Goal: Communication & Community: Answer question/provide support

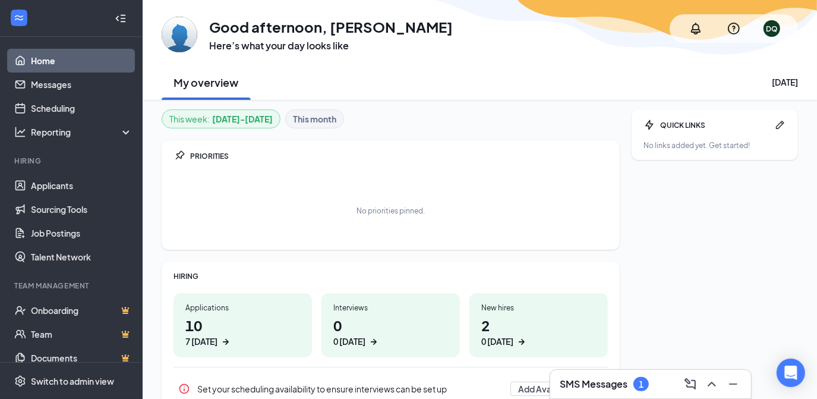
click at [45, 67] on link "Home" at bounding box center [82, 61] width 102 height 24
click at [703, 380] on button at bounding box center [710, 383] width 19 height 19
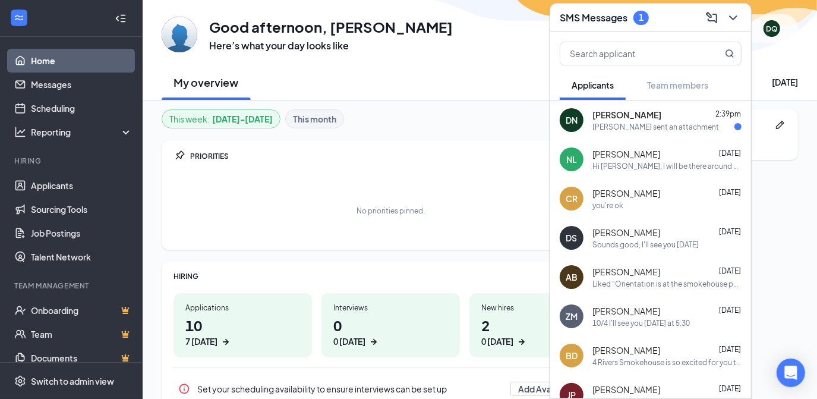
click at [634, 119] on span "[PERSON_NAME]" at bounding box center [626, 115] width 69 height 12
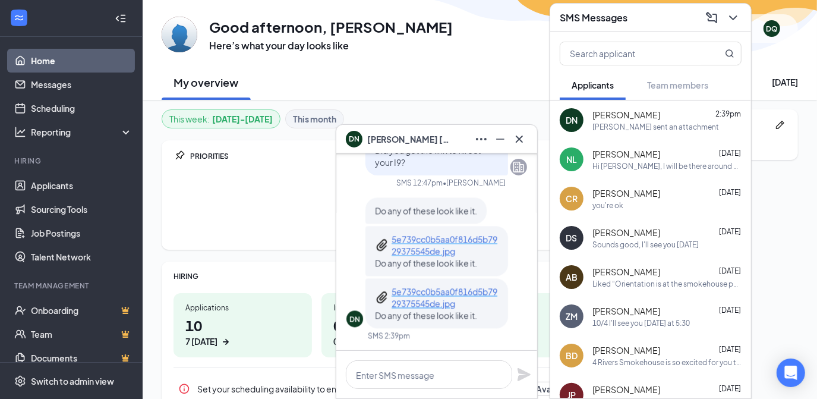
click at [438, 242] on p "5e739cc0b5aa0f816d5b7929375545de.jpg" at bounding box center [444, 245] width 107 height 24
click at [419, 295] on p "5e739cc0b5aa0f816d5b7929375545de.jpg" at bounding box center [444, 297] width 107 height 24
click at [399, 375] on textarea at bounding box center [429, 374] width 166 height 29
type textarea "checklist assigned is the one"
click at [523, 375] on icon "Plane" at bounding box center [523, 374] width 13 height 13
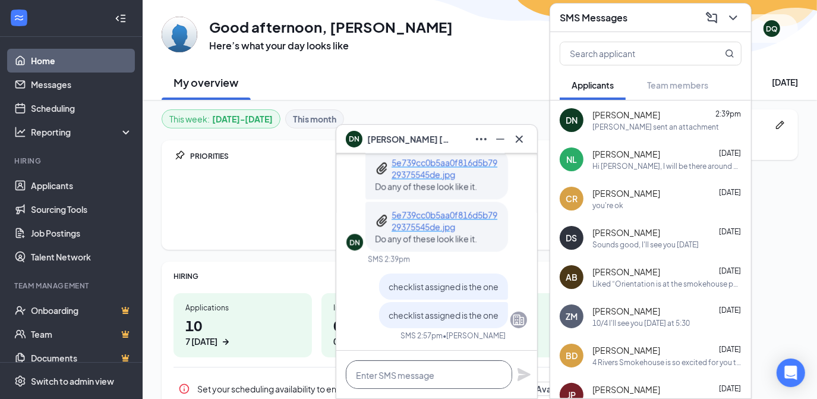
click at [423, 374] on textarea at bounding box center [429, 374] width 166 height 29
type textarea "[PHONE_NUMBER] if you wanna call"
click at [516, 377] on div "[PHONE_NUMBER] if you wanna call" at bounding box center [436, 374] width 201 height 48
click at [519, 372] on icon "Plane" at bounding box center [523, 374] width 13 height 13
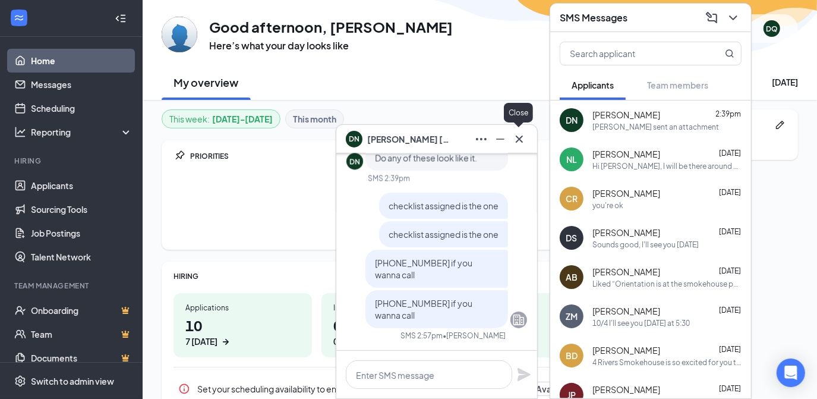
click at [522, 138] on icon "Cross" at bounding box center [519, 139] width 14 height 14
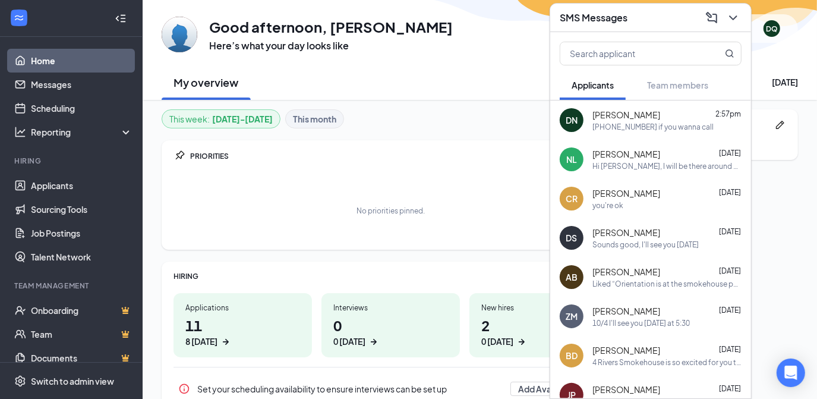
click at [600, 118] on span "[PERSON_NAME]" at bounding box center [626, 115] width 68 height 12
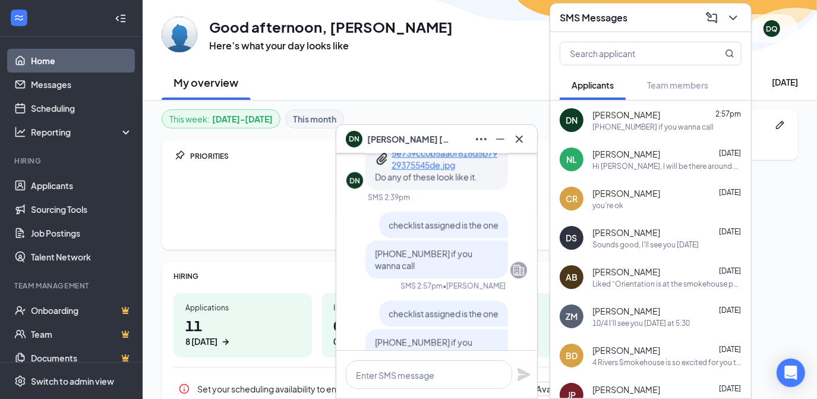
scroll to position [-53, 0]
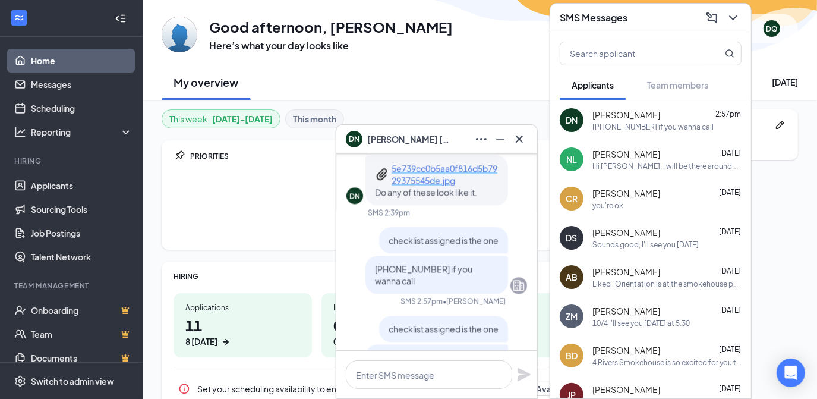
click at [425, 186] on p "5e739cc0b5aa0f816d5b7929375545de.jpg" at bounding box center [444, 174] width 107 height 24
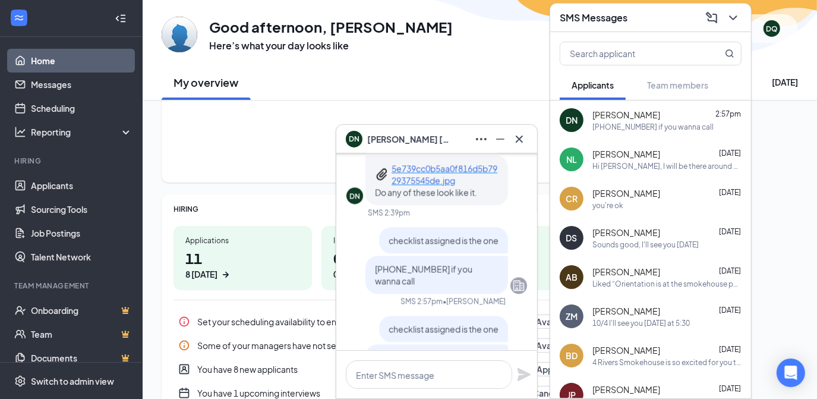
scroll to position [0, 0]
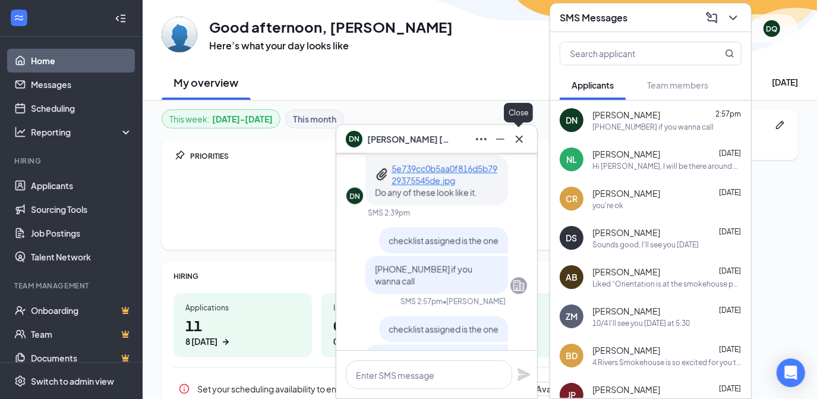
click at [526, 142] on icon "Cross" at bounding box center [519, 139] width 14 height 14
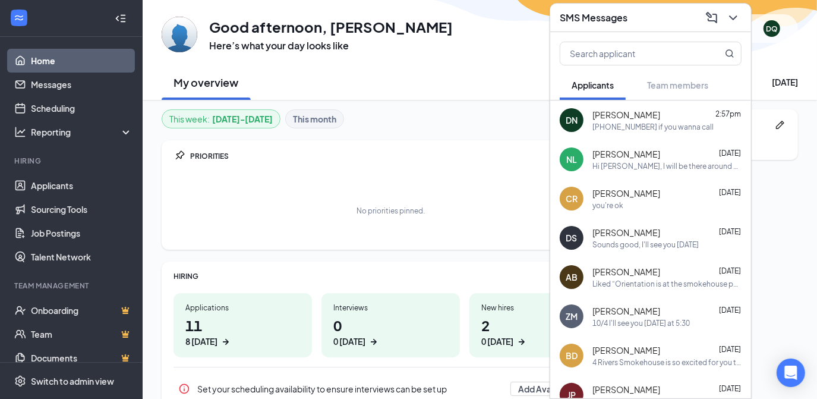
click at [523, 75] on div "My overview [DATE]" at bounding box center [480, 82] width 636 height 36
click at [729, 12] on icon "ChevronDown" at bounding box center [733, 18] width 14 height 14
